Goal: Task Accomplishment & Management: Manage account settings

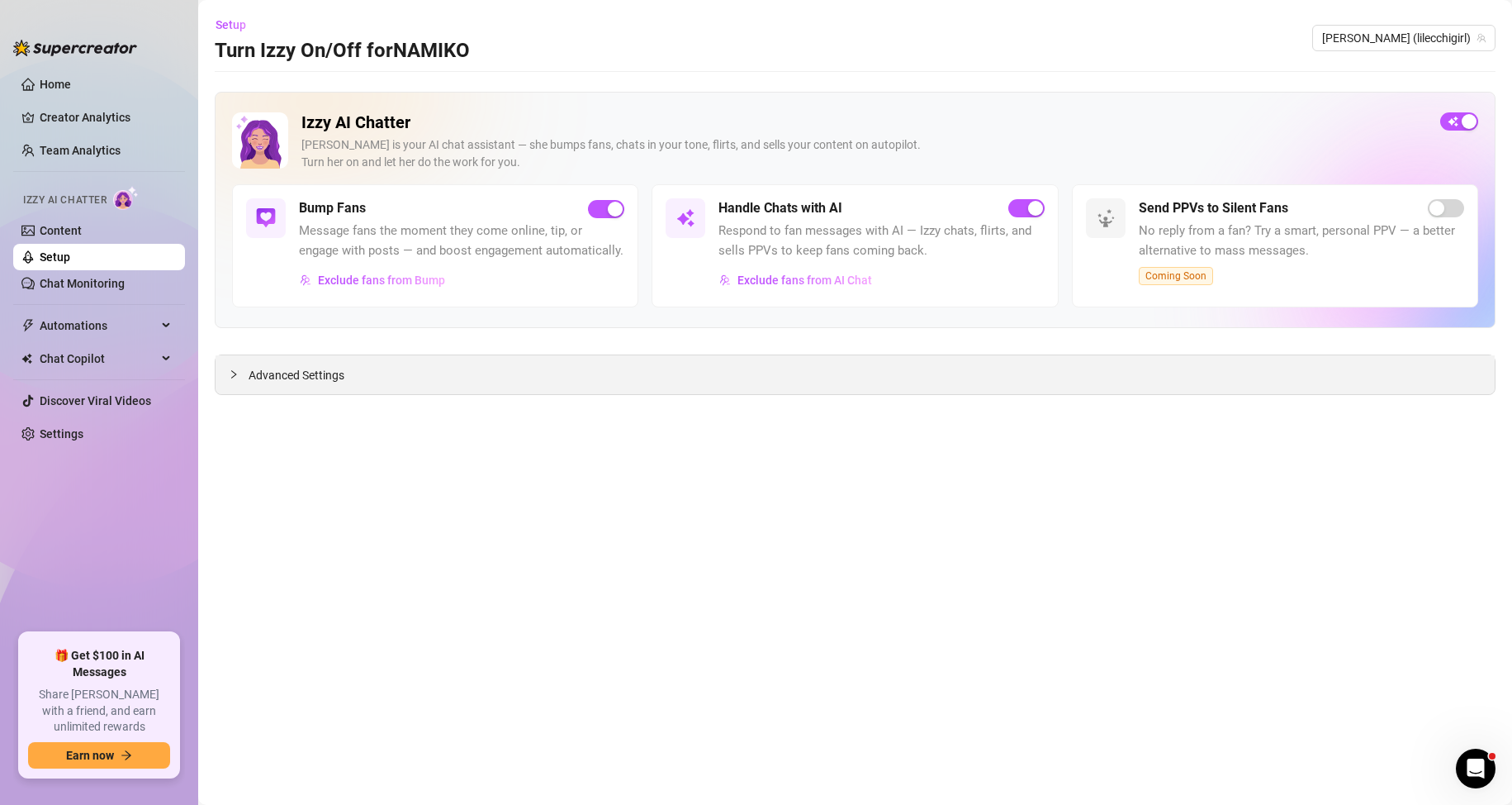
click at [501, 370] on div "Advanced Settings" at bounding box center [855, 374] width 1280 height 38
click at [333, 381] on span "Advanced Settings" at bounding box center [296, 374] width 96 height 18
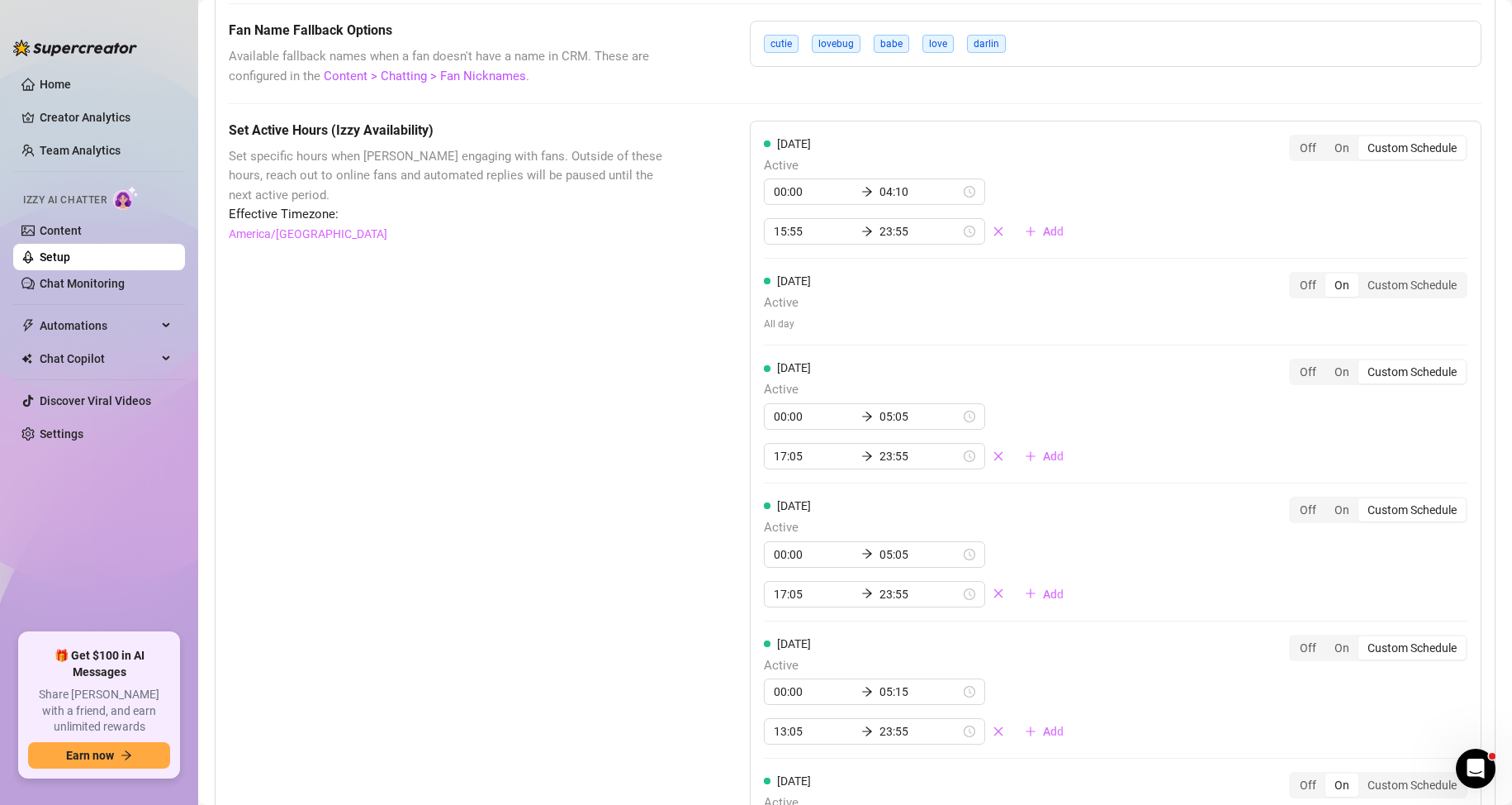
scroll to position [1322, 0]
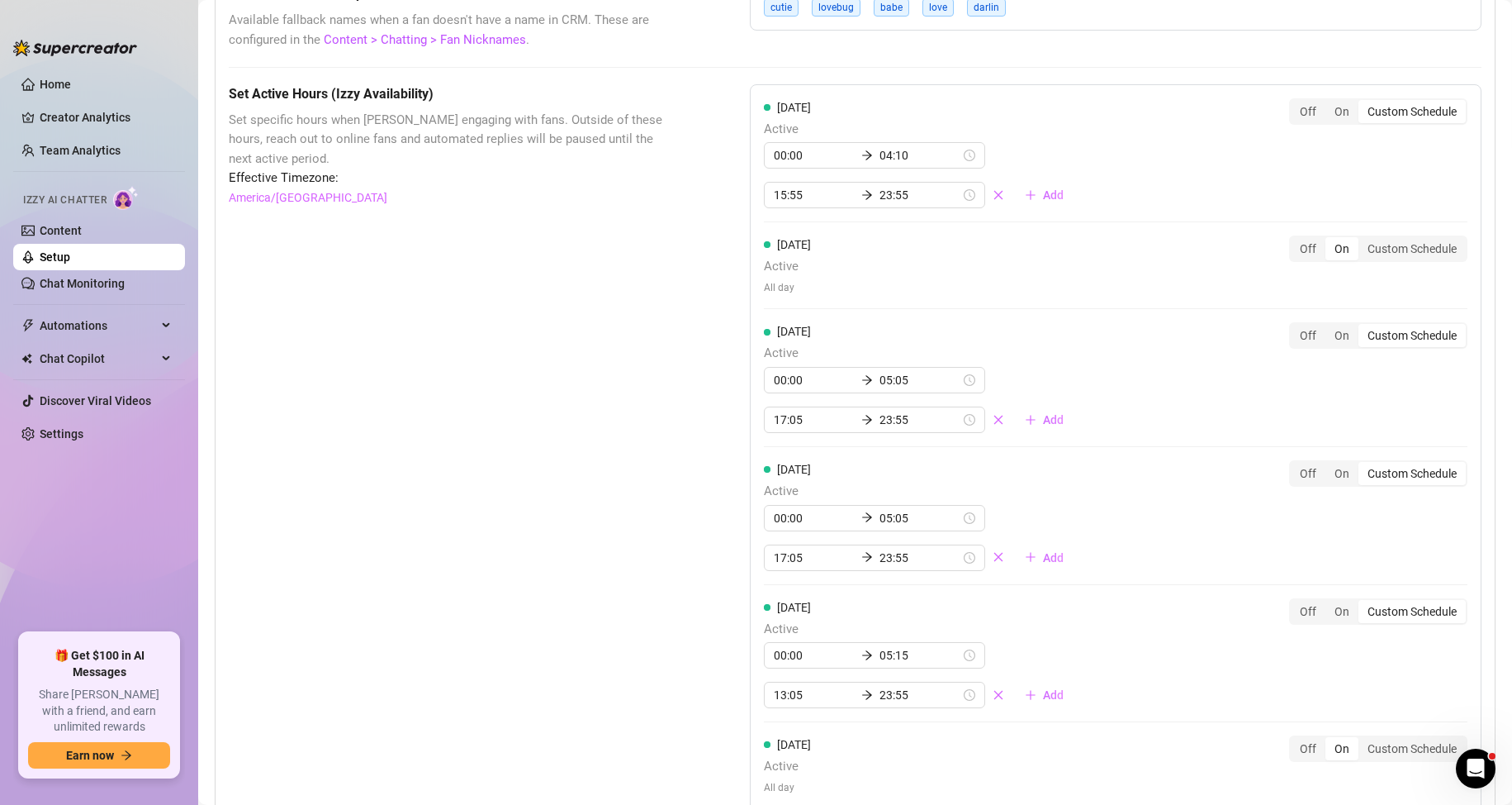
click at [401, 300] on div "Set Active Hours (Izzy Availability) Set specific hours when Izzy engaging with…" at bounding box center [447, 581] width 438 height 994
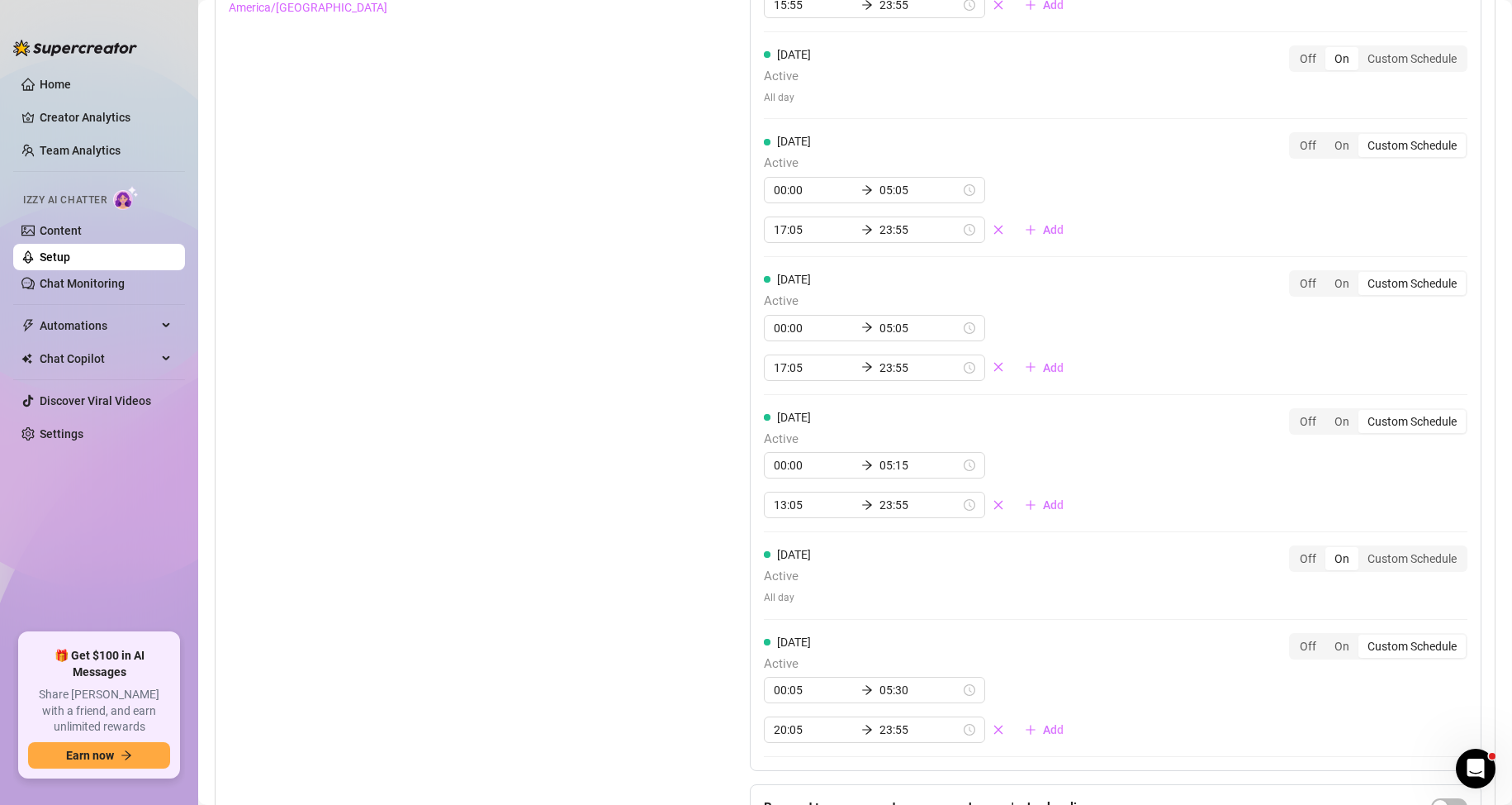
scroll to position [1679, 0]
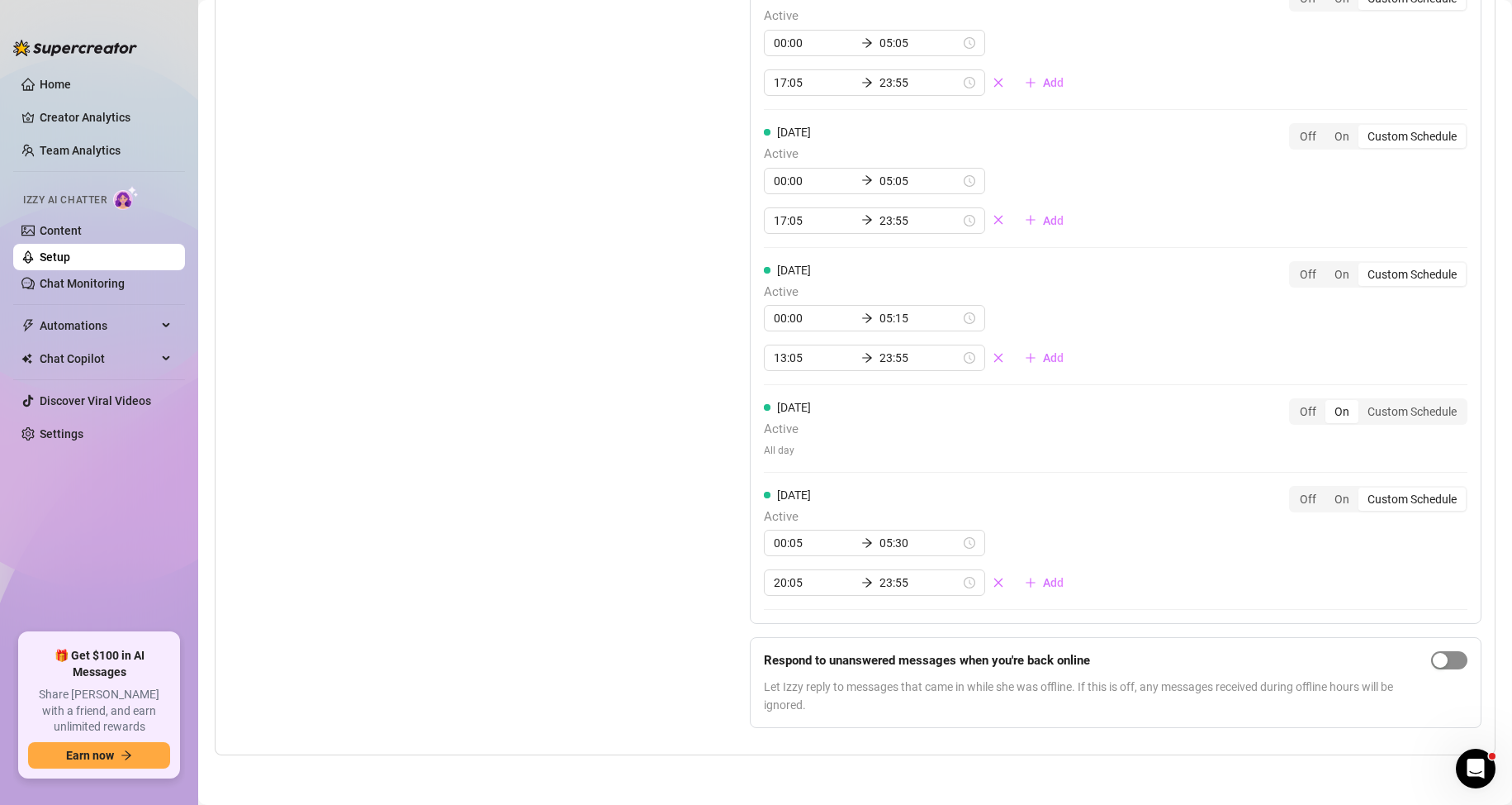
click at [1451, 654] on span "button" at bounding box center [1449, 660] width 36 height 18
click at [524, 394] on div "Set Active Hours (Izzy Availability) Set specific hours when Izzy engaging with…" at bounding box center [447, 243] width 438 height 994
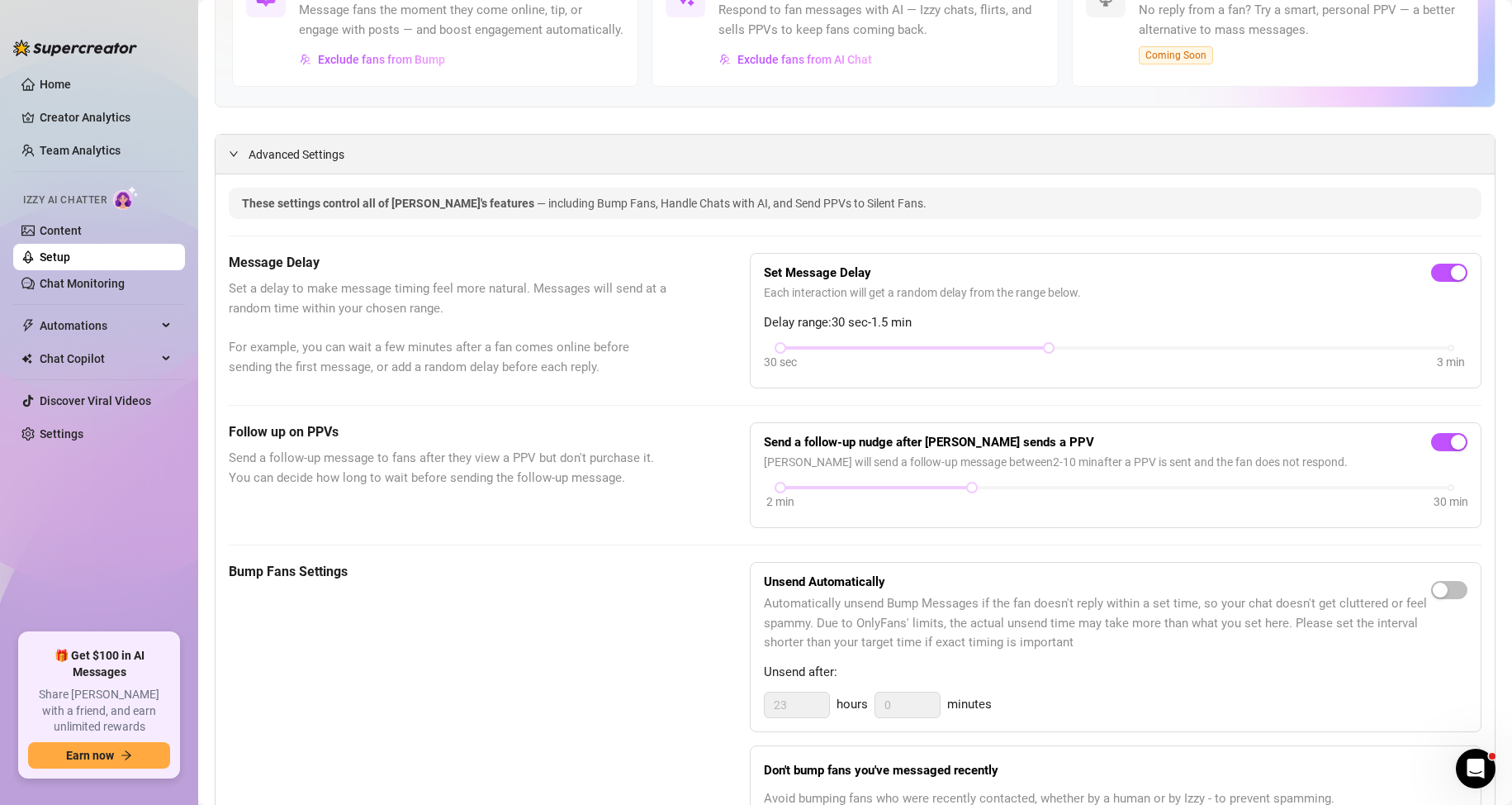
scroll to position [192, 0]
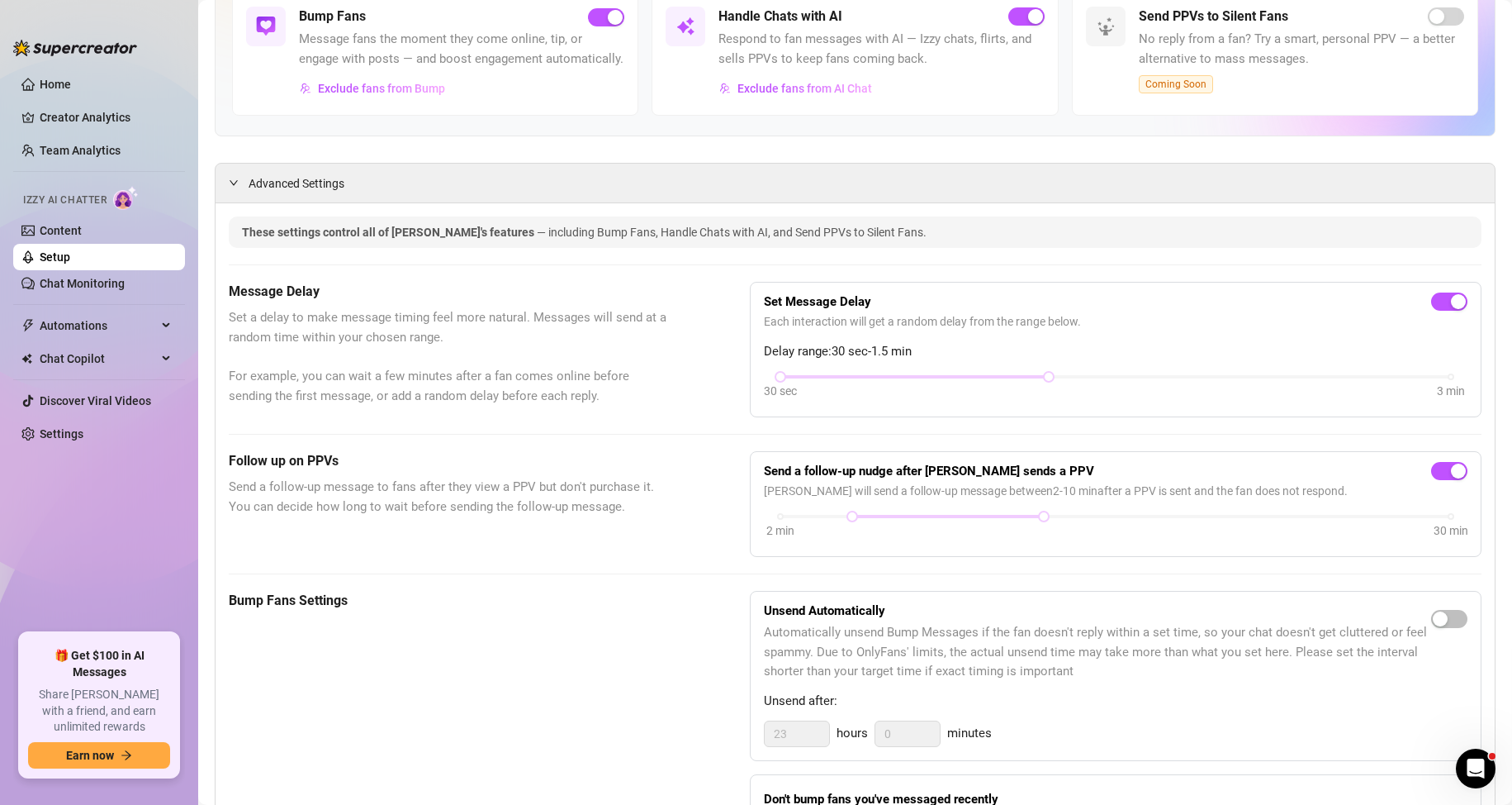
drag, startPoint x: 790, startPoint y: 539, endPoint x: 867, endPoint y: 546, distance: 77.3
click at [867, 543] on div "2 min 30 min" at bounding box center [1116, 527] width 703 height 32
drag, startPoint x: 1039, startPoint y: 541, endPoint x: 1476, endPoint y: 562, distance: 437.5
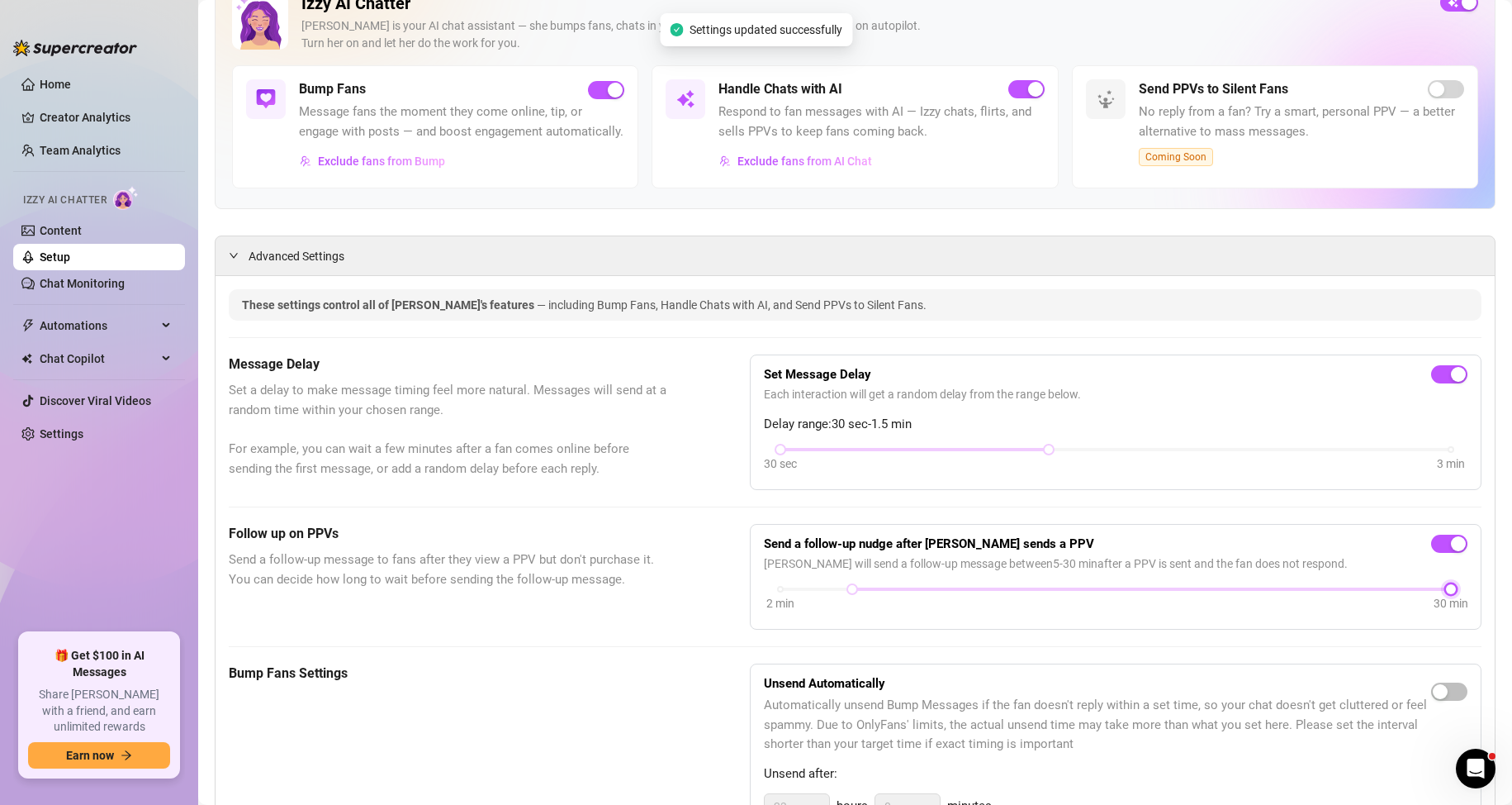
scroll to position [27, 0]
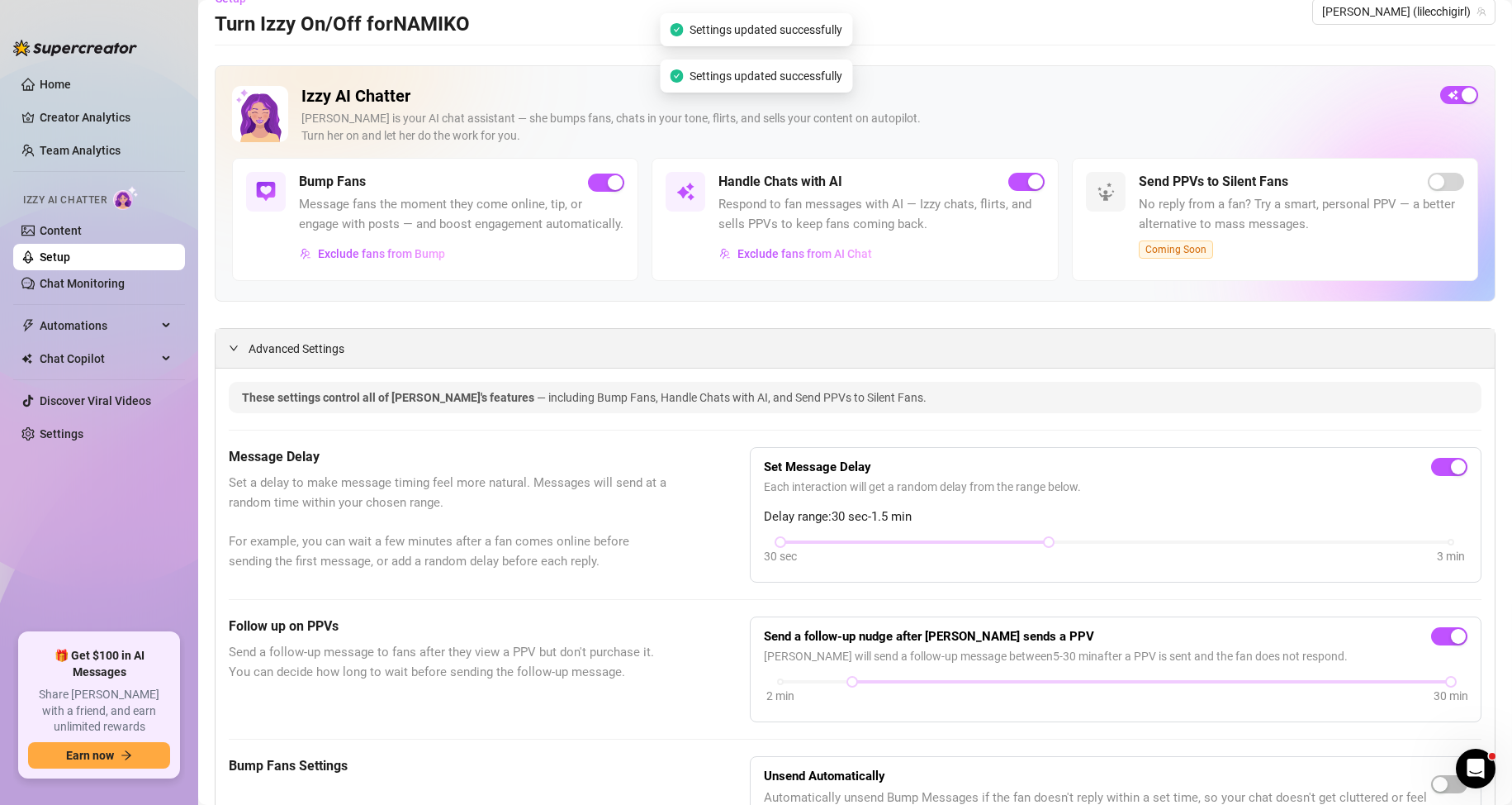
click at [391, 368] on div "Advanced Settings" at bounding box center [855, 348] width 1280 height 38
click at [263, 368] on div "Advanced Settings" at bounding box center [855, 348] width 1280 height 38
click at [248, 357] on div at bounding box center [238, 348] width 20 height 18
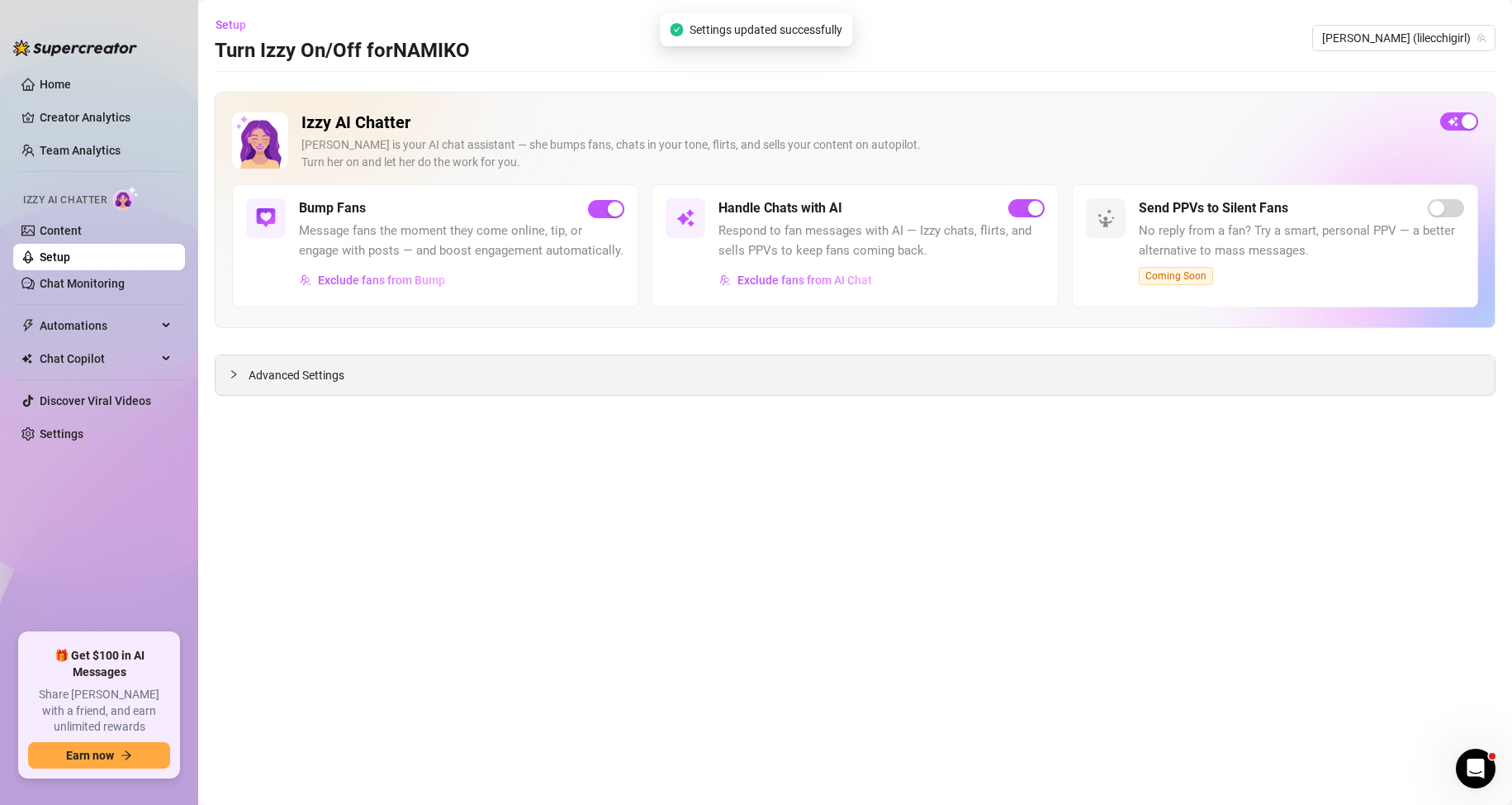
scroll to position [0, 0]
click at [274, 367] on span "Advanced Settings" at bounding box center [296, 374] width 96 height 18
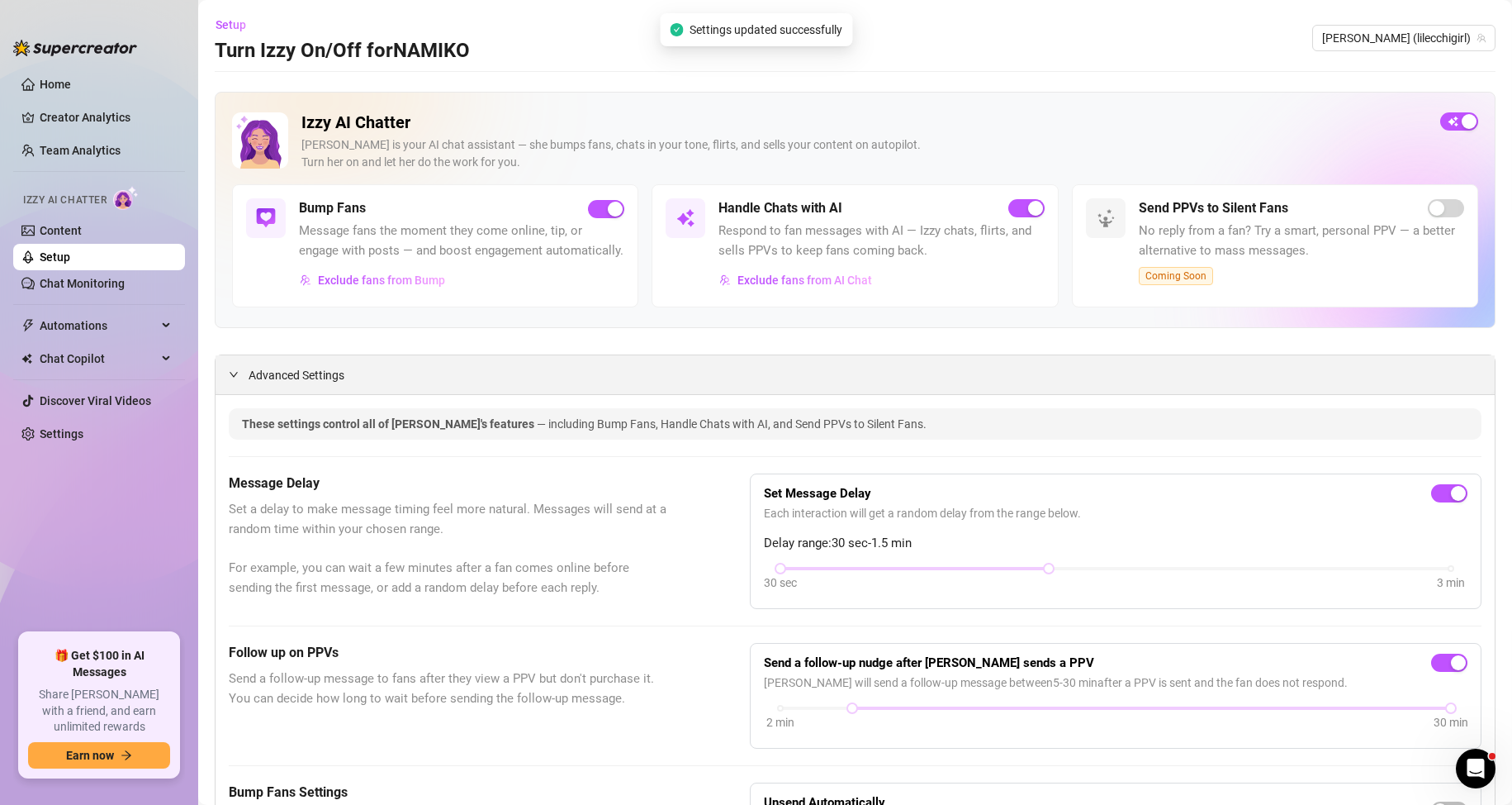
click at [286, 384] on span "Advanced Settings" at bounding box center [296, 374] width 96 height 18
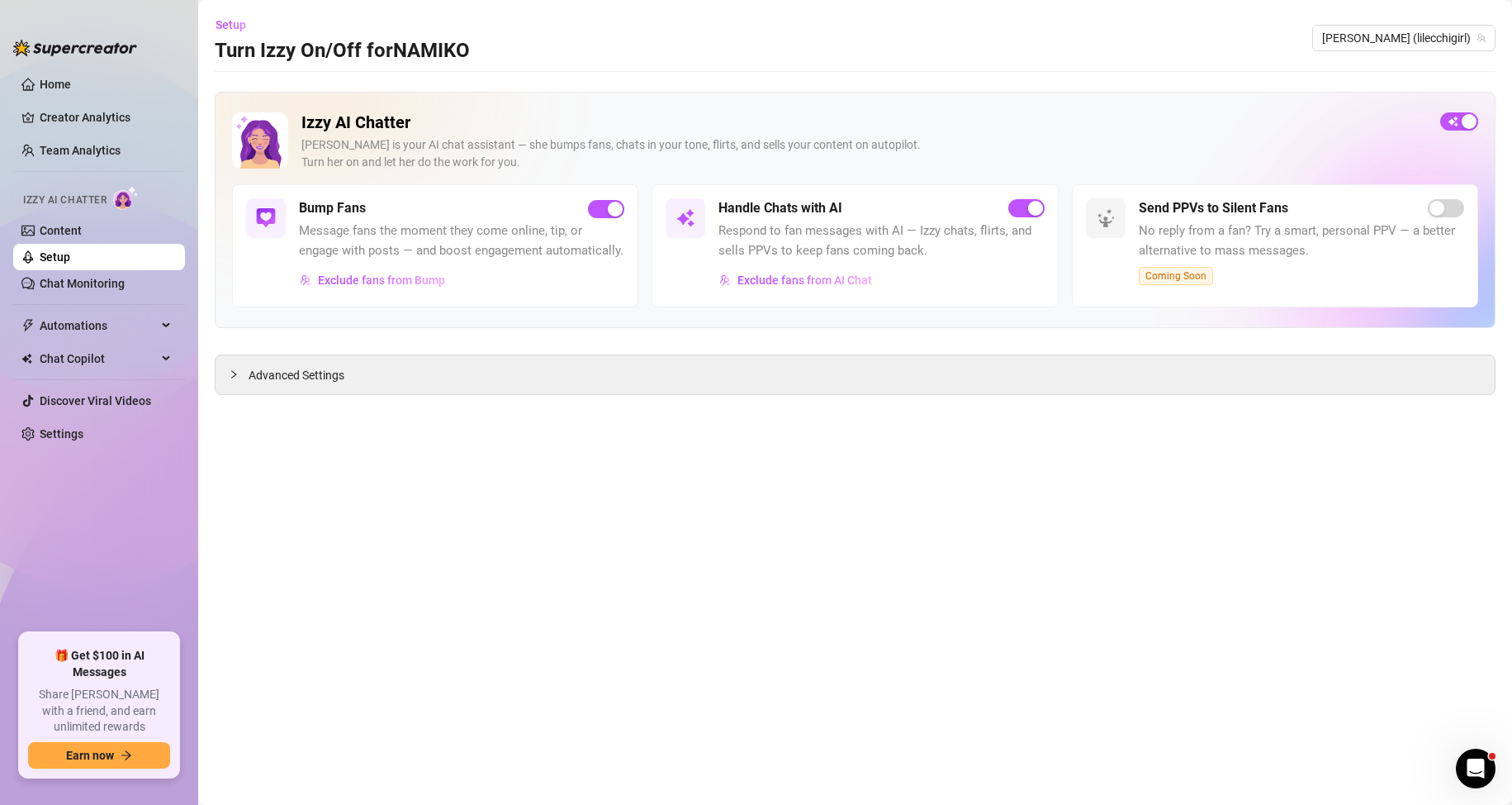
click at [1240, 119] on h2 "Izzy AI Chatter" at bounding box center [864, 122] width 1126 height 21
click at [214, 21] on main "Setup Turn Izzy On/Off for [PERSON_NAME] (lilecchigirl) Izzy AI Chatter [PERSON…" at bounding box center [855, 402] width 1314 height 805
click at [226, 27] on span "Setup" at bounding box center [230, 24] width 31 height 13
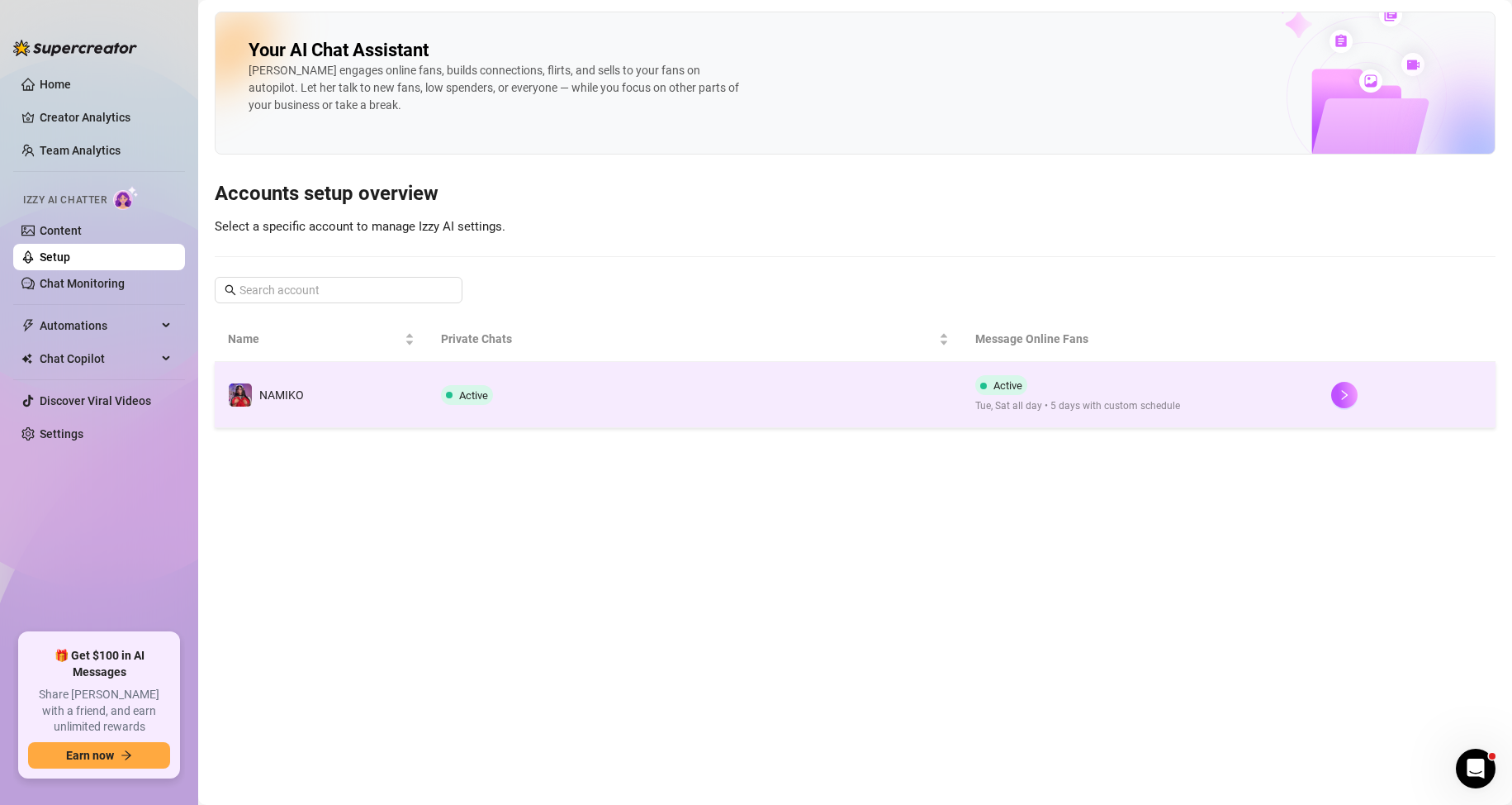
click at [626, 408] on td "Active" at bounding box center [694, 394] width 534 height 66
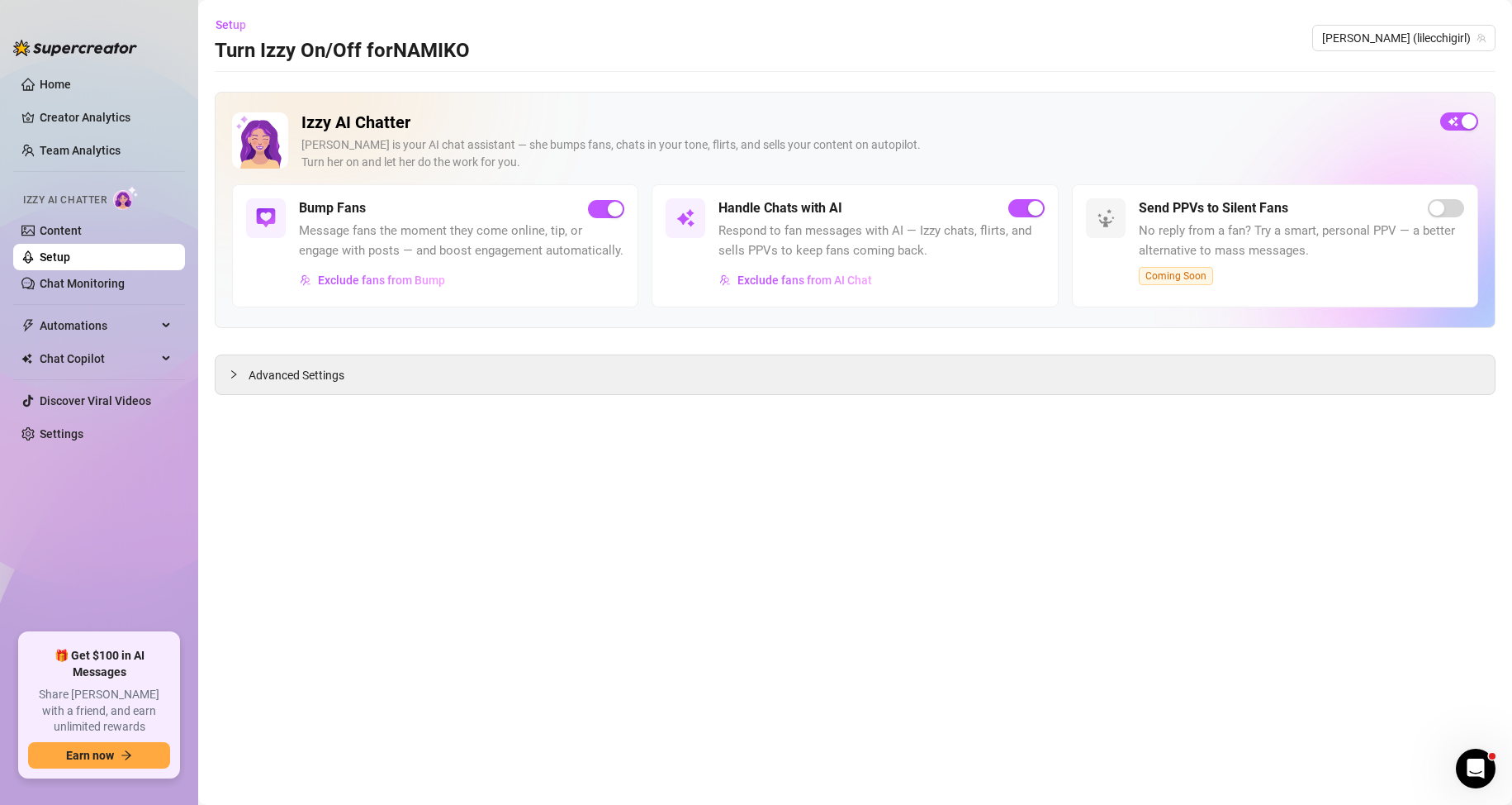
click at [279, 396] on main "Setup Turn Izzy On/Off for [PERSON_NAME] (lilecchigirl) Izzy AI Chatter [PERSON…" at bounding box center [855, 402] width 1314 height 805
click at [281, 381] on span "Advanced Settings" at bounding box center [296, 374] width 96 height 18
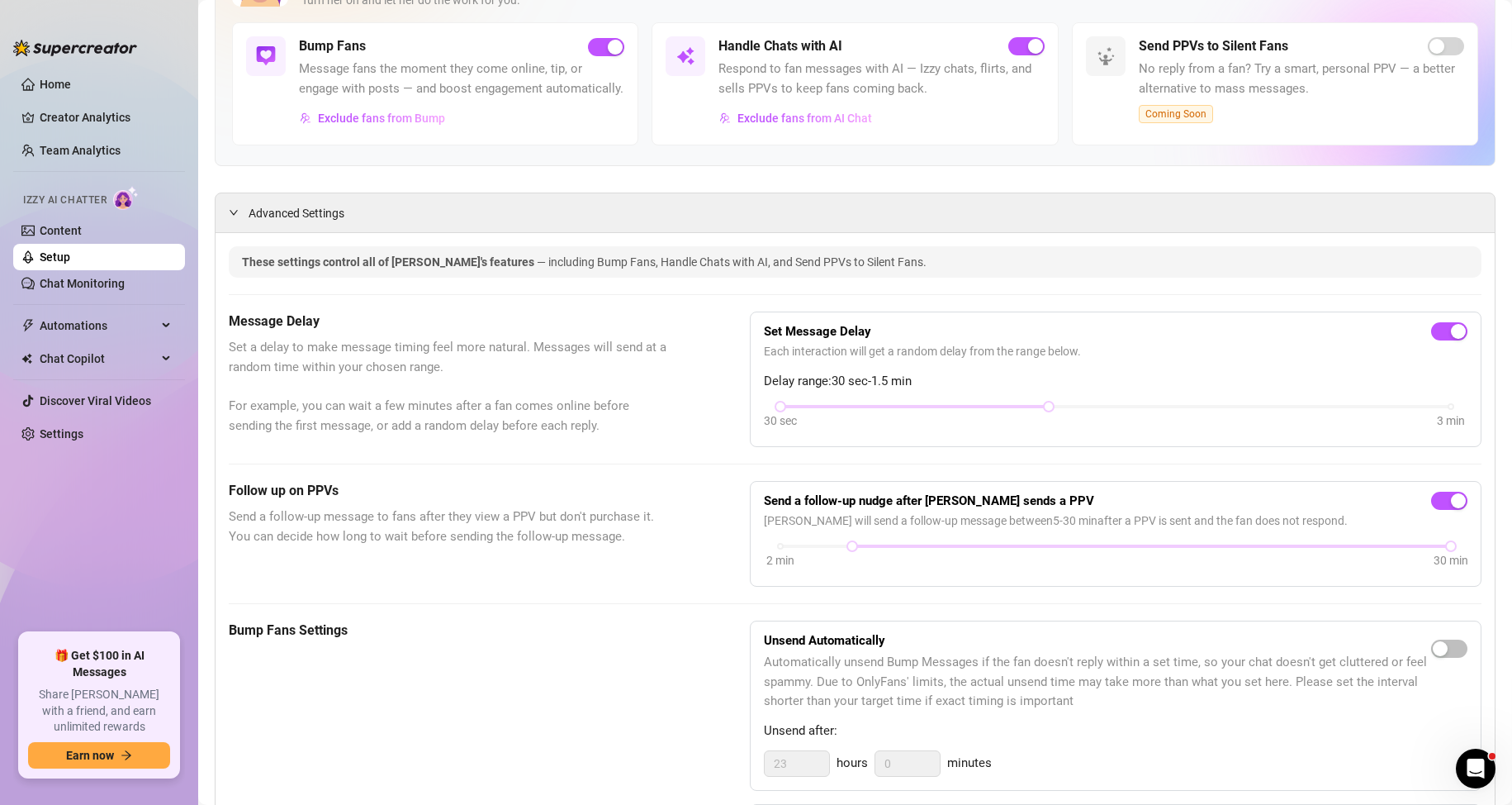
scroll to position [166, 0]
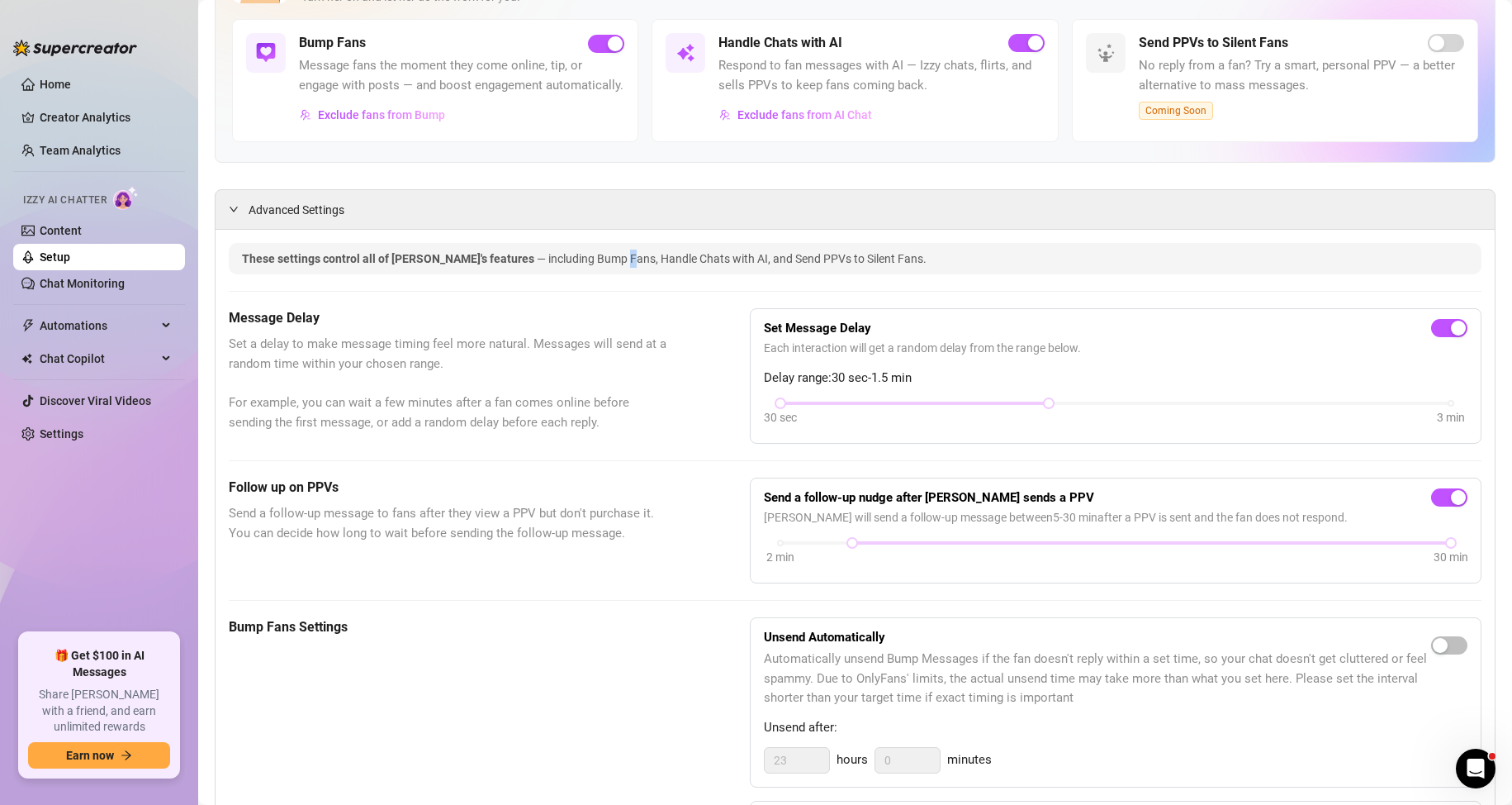
click at [564, 265] on span "— including Bump Fans, Handle Chats with AI, and Send PPVs to Silent Fans." at bounding box center [732, 258] width 390 height 13
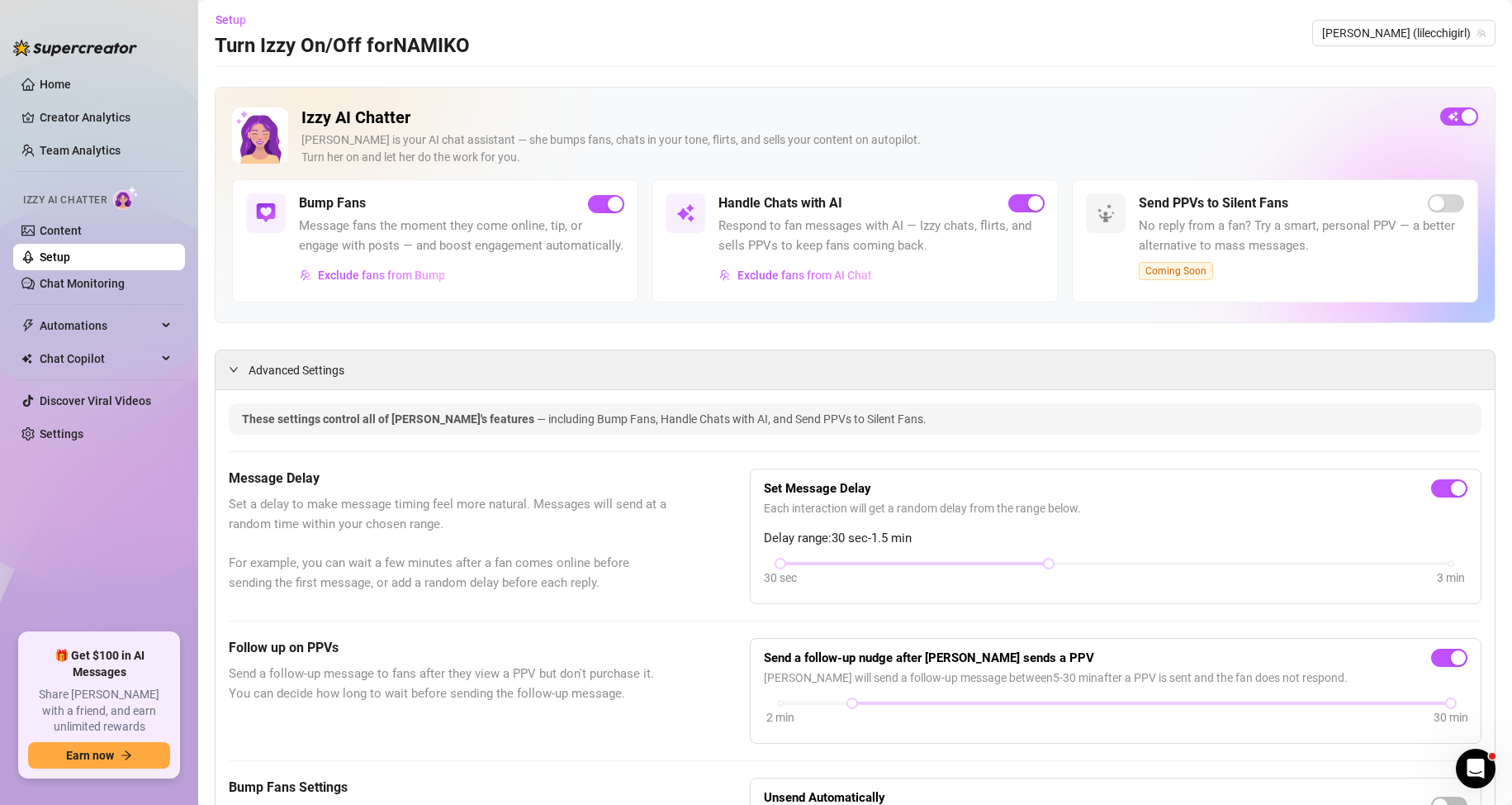
scroll to position [0, 0]
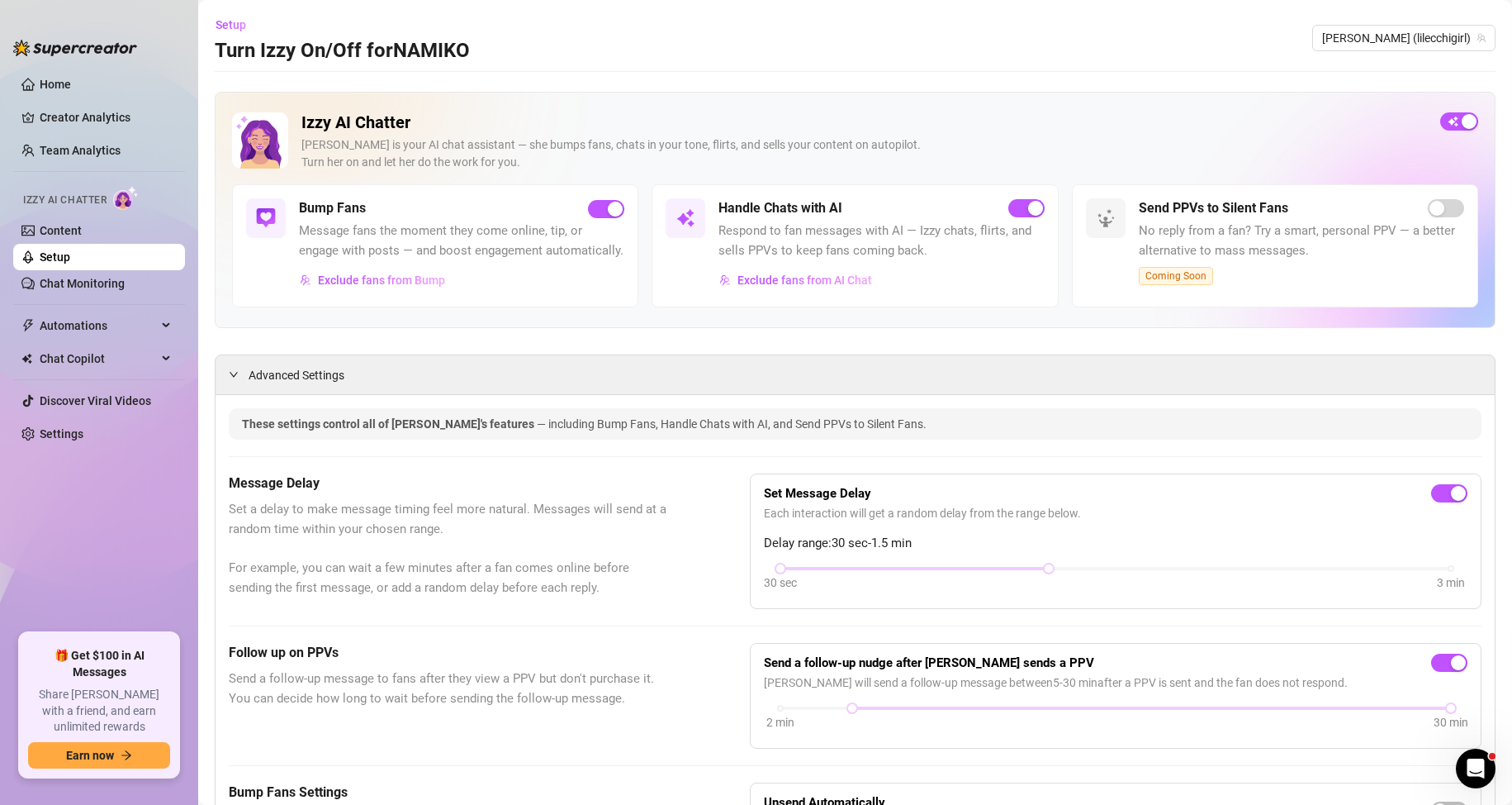
click at [1189, 107] on div "Izzy AI Chatter [PERSON_NAME] is your AI chat assistant — she bumps fans, chats…" at bounding box center [855, 210] width 1282 height 236
click at [1440, 128] on span "button" at bounding box center [1459, 121] width 38 height 18
click at [1444, 124] on span "button" at bounding box center [1459, 121] width 38 height 18
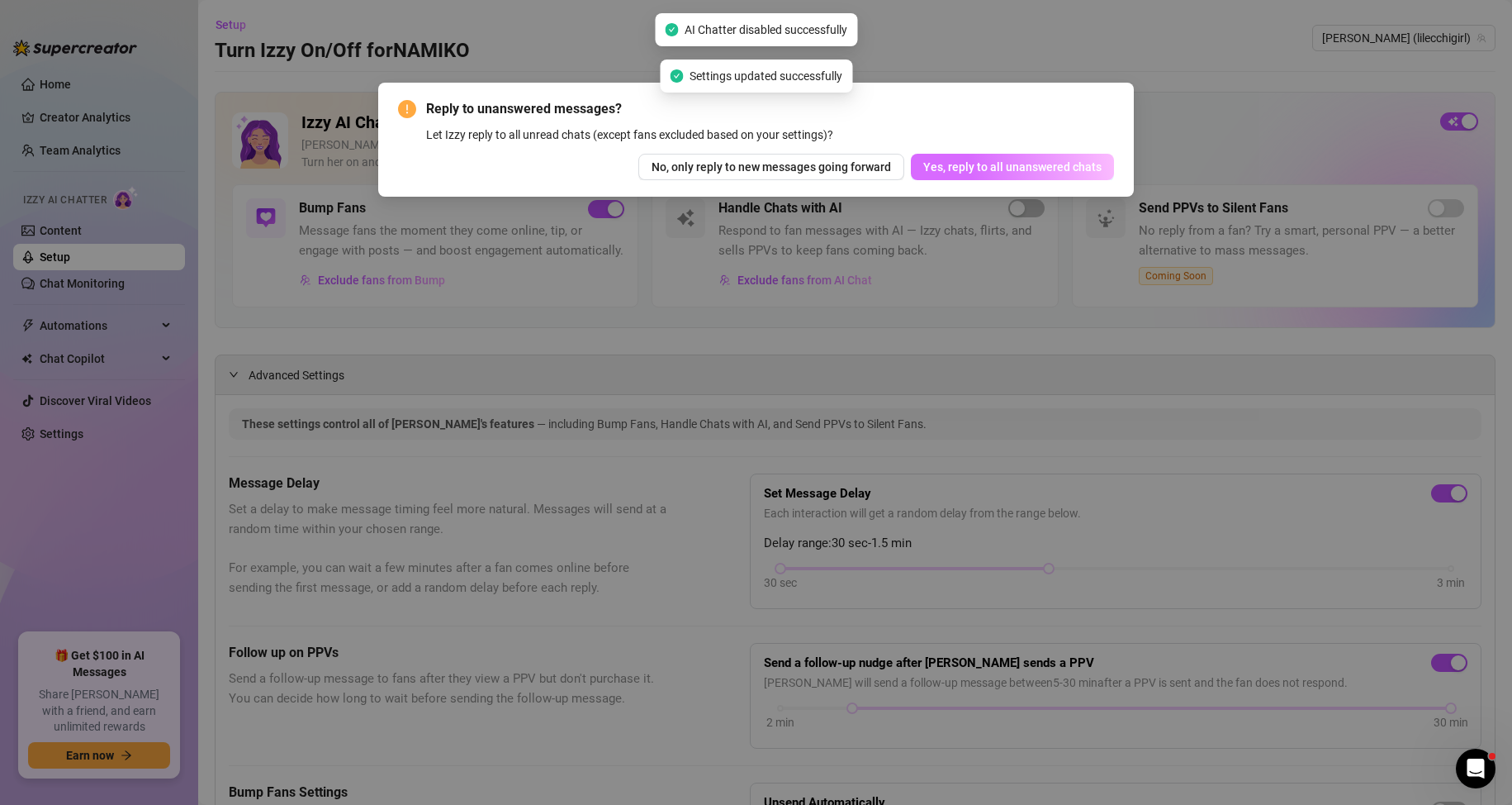
click at [984, 161] on span "Yes, reply to all unanswered chats" at bounding box center [1012, 167] width 178 height 13
